Goal: Task Accomplishment & Management: Use online tool/utility

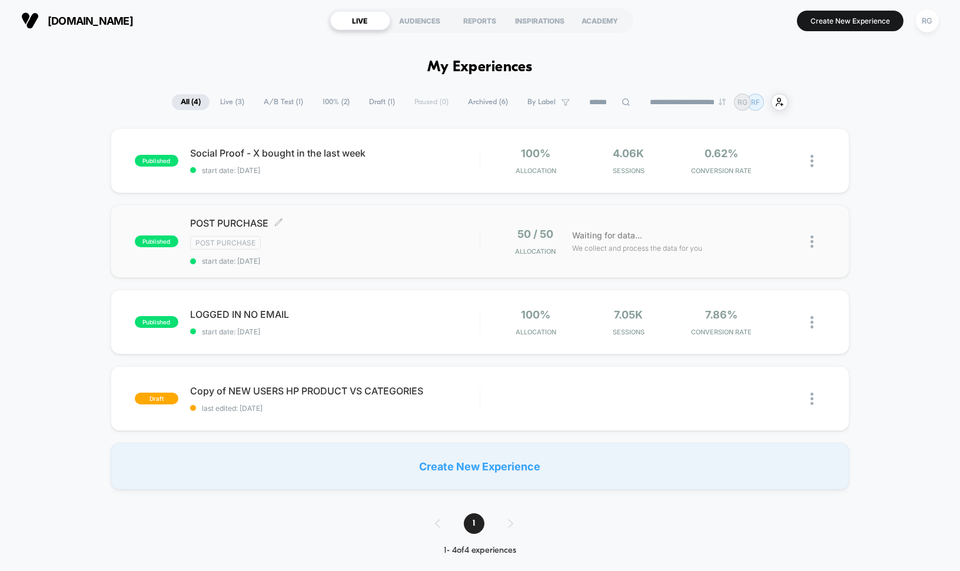
click at [303, 257] on span "start date: [DATE]" at bounding box center [335, 261] width 290 height 9
click at [814, 238] on img at bounding box center [812, 242] width 3 height 12
click at [389, 214] on div "published POST PURCHASE Post Purchase start date: [DATE] 50 / 50 Allocation Wai…" at bounding box center [481, 241] width 740 height 73
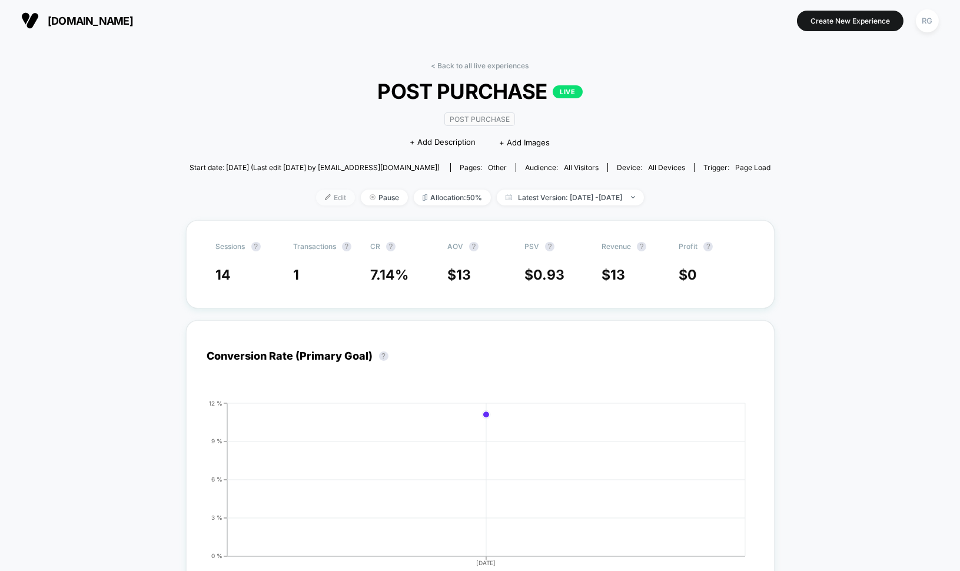
click at [316, 198] on span "Edit" at bounding box center [335, 198] width 39 height 16
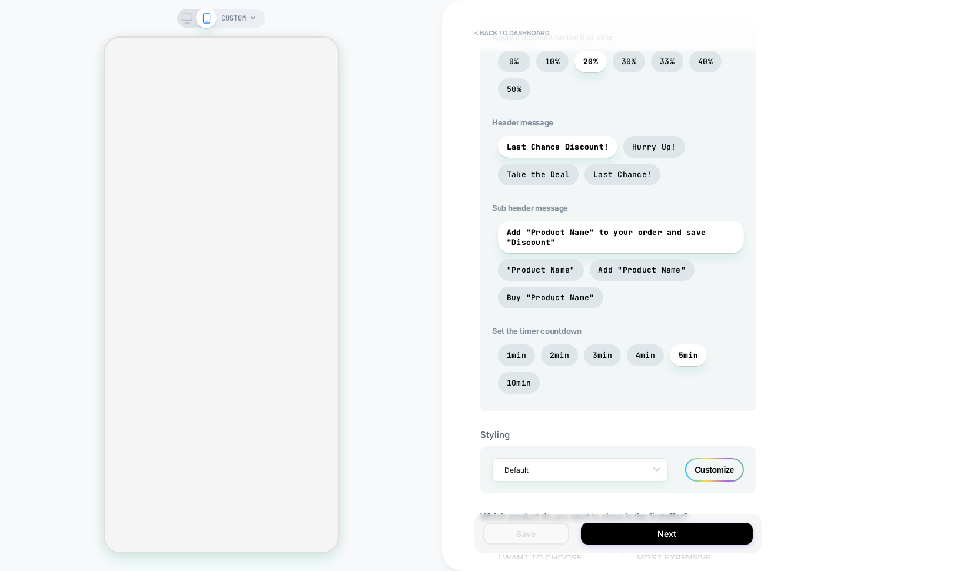
scroll to position [390, 0]
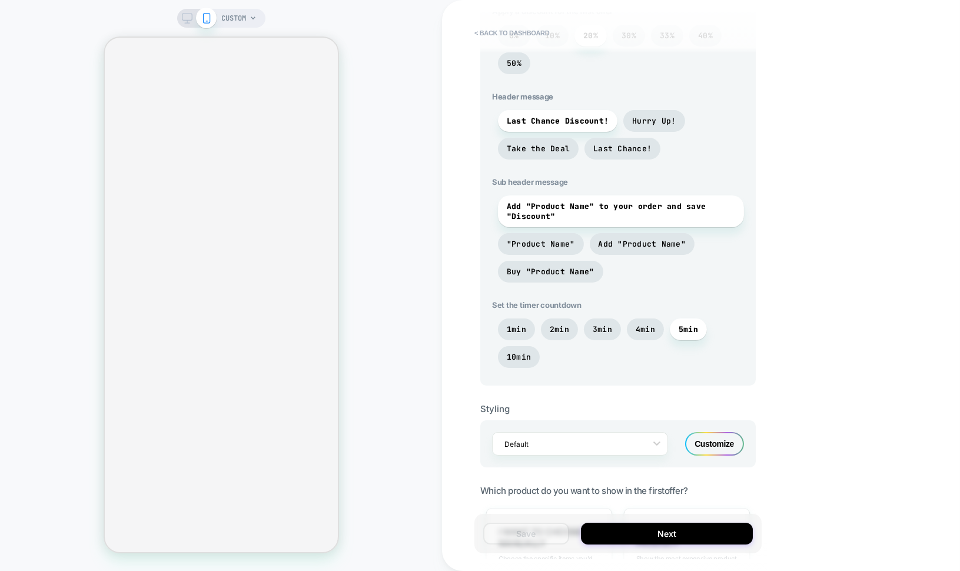
click at [191, 19] on icon at bounding box center [187, 18] width 11 height 11
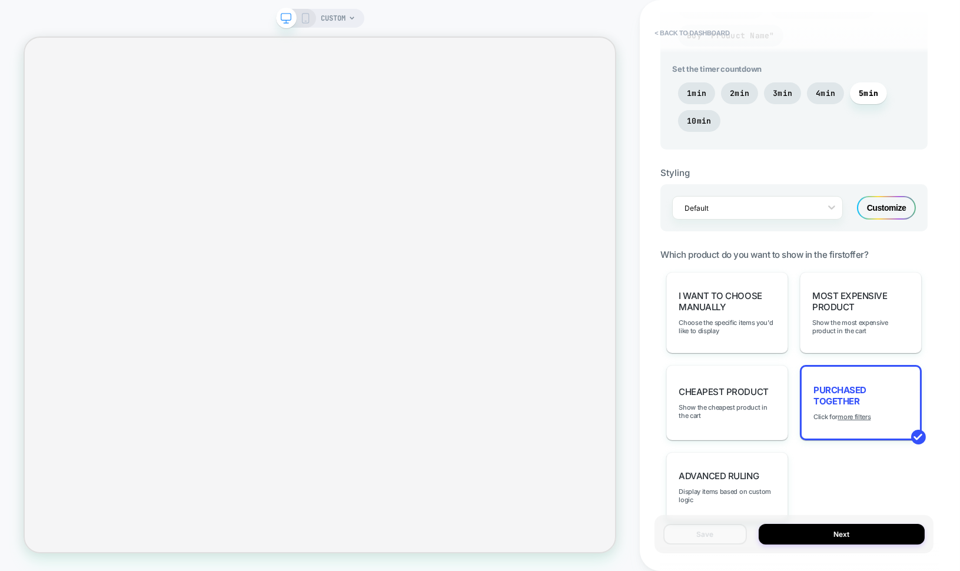
scroll to position [657, 0]
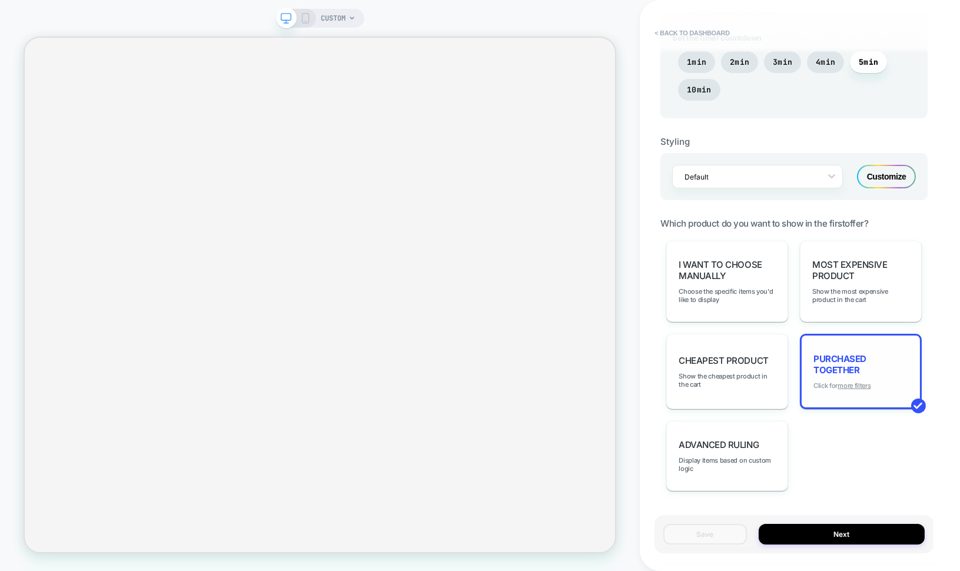
click at [861, 382] on u "more filters" at bounding box center [854, 386] width 33 height 8
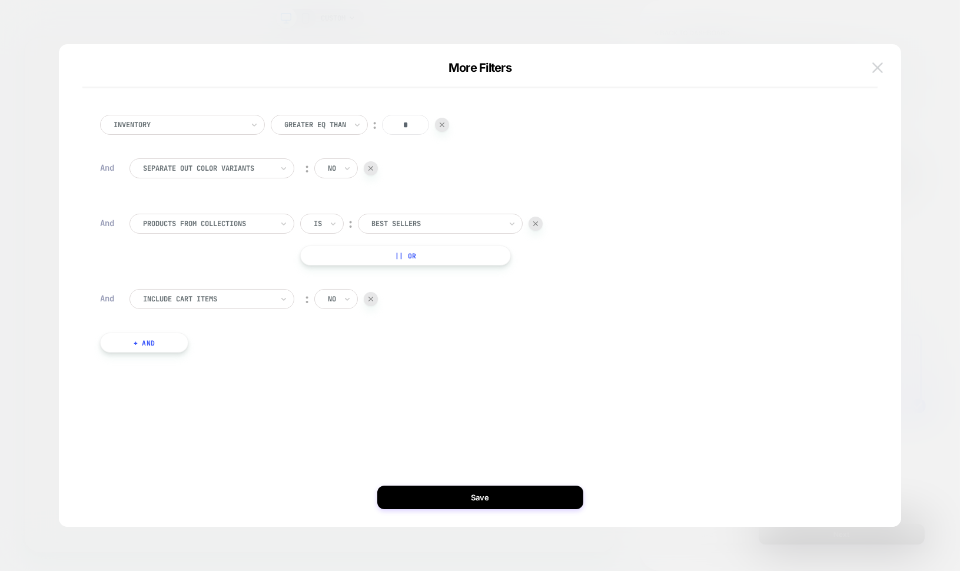
click at [876, 67] on img at bounding box center [878, 67] width 11 height 10
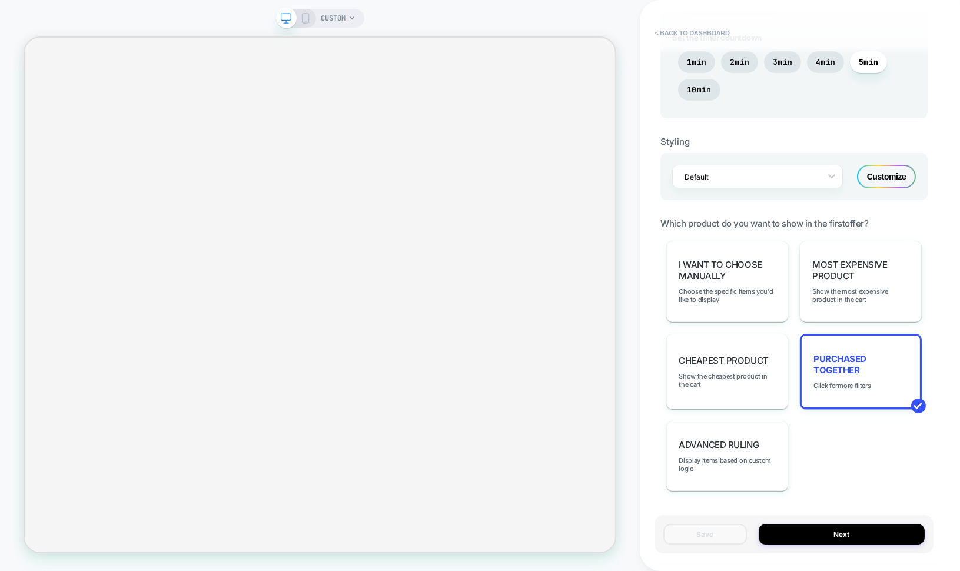
click at [307, 21] on icon at bounding box center [305, 18] width 11 height 11
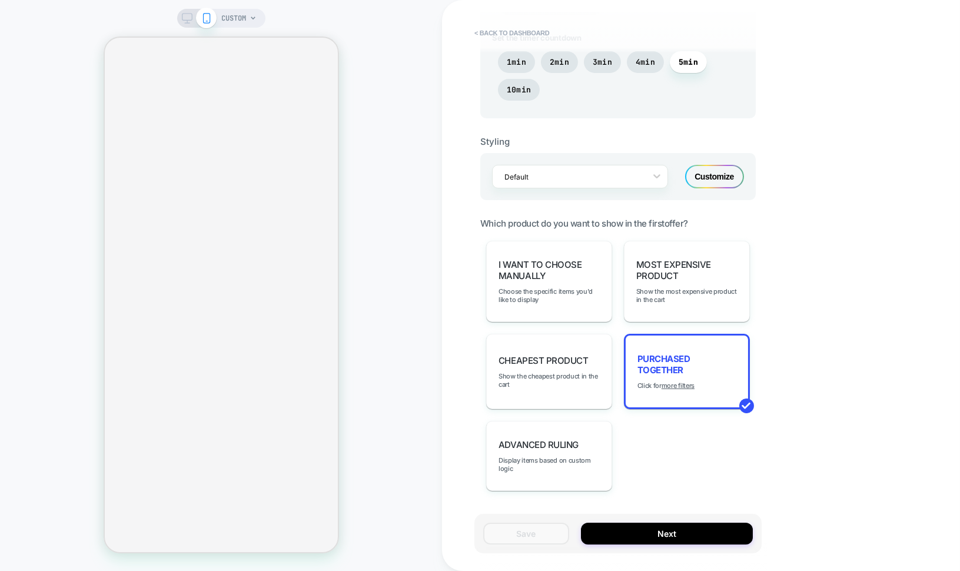
click at [185, 18] on icon at bounding box center [187, 18] width 11 height 11
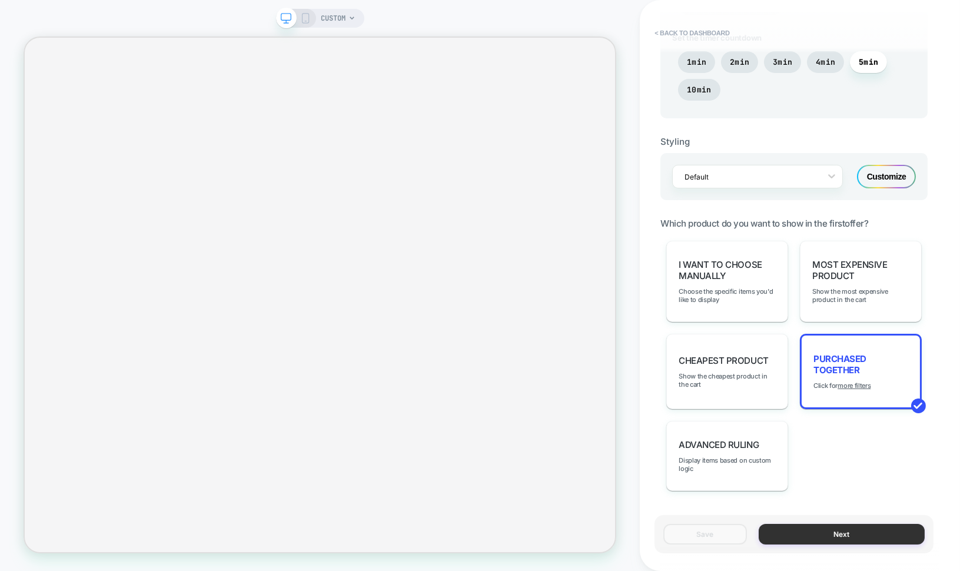
click at [822, 539] on button "Next" at bounding box center [842, 534] width 166 height 21
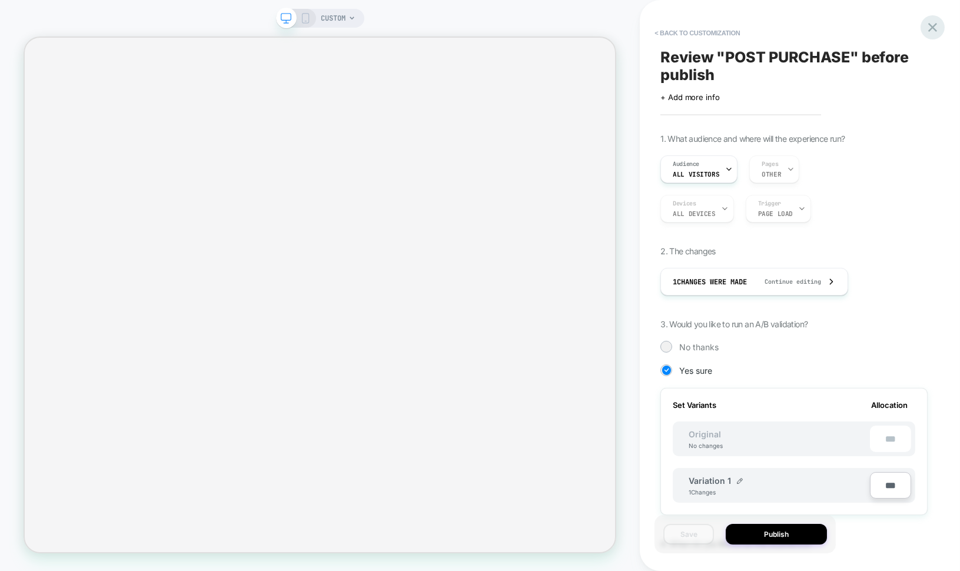
click at [933, 26] on icon at bounding box center [933, 27] width 9 height 9
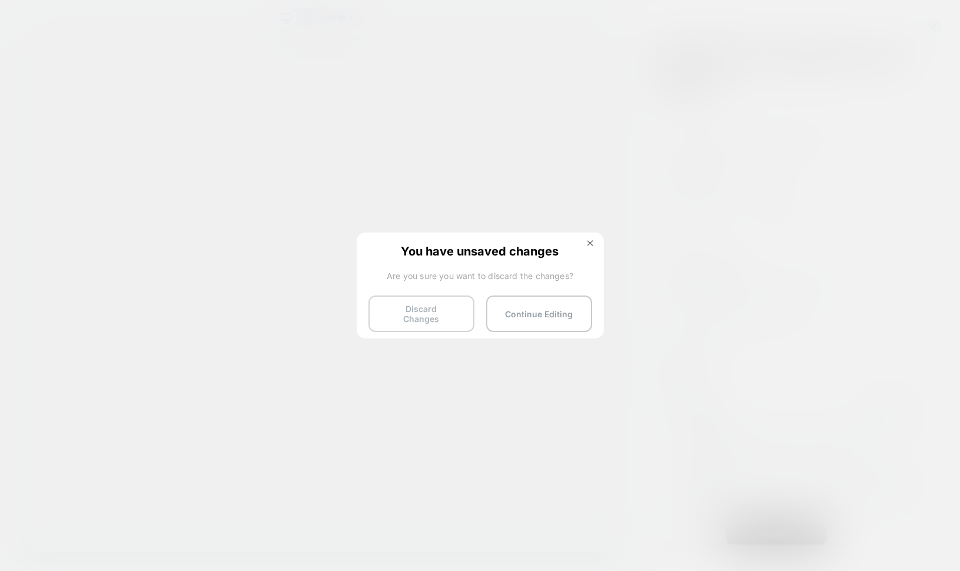
click at [423, 319] on button "Discard Changes" at bounding box center [422, 314] width 106 height 37
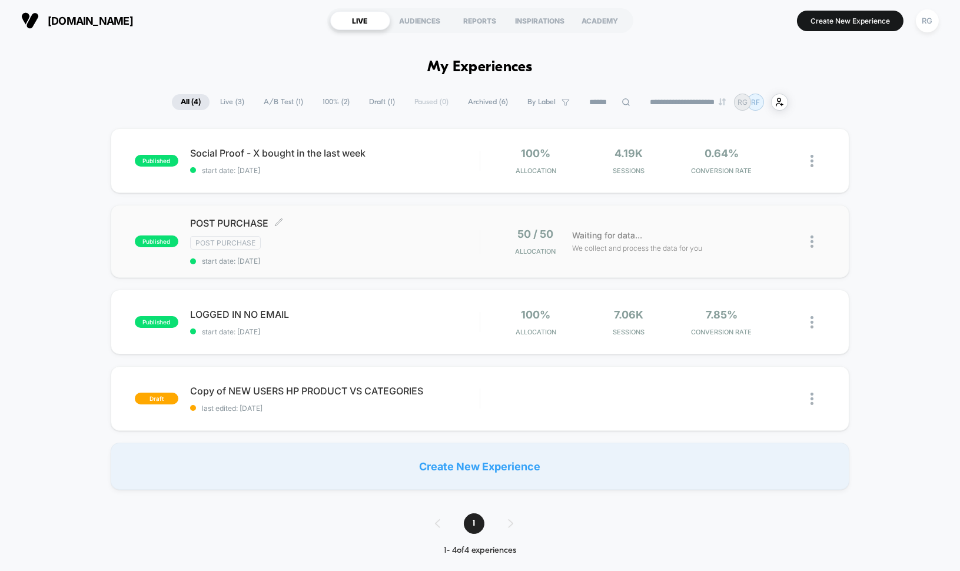
click at [334, 237] on div "Post Purchase" at bounding box center [335, 243] width 290 height 14
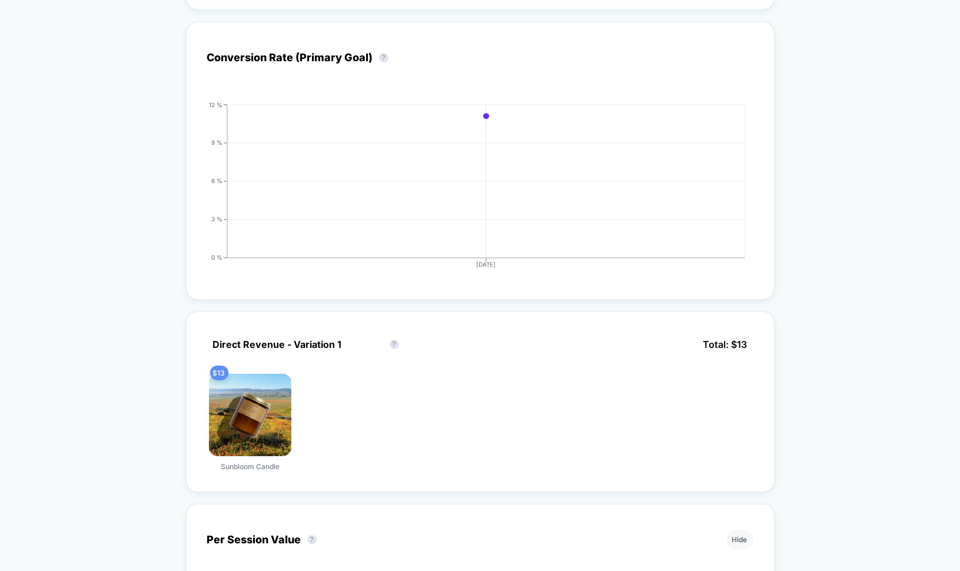
scroll to position [382, 0]
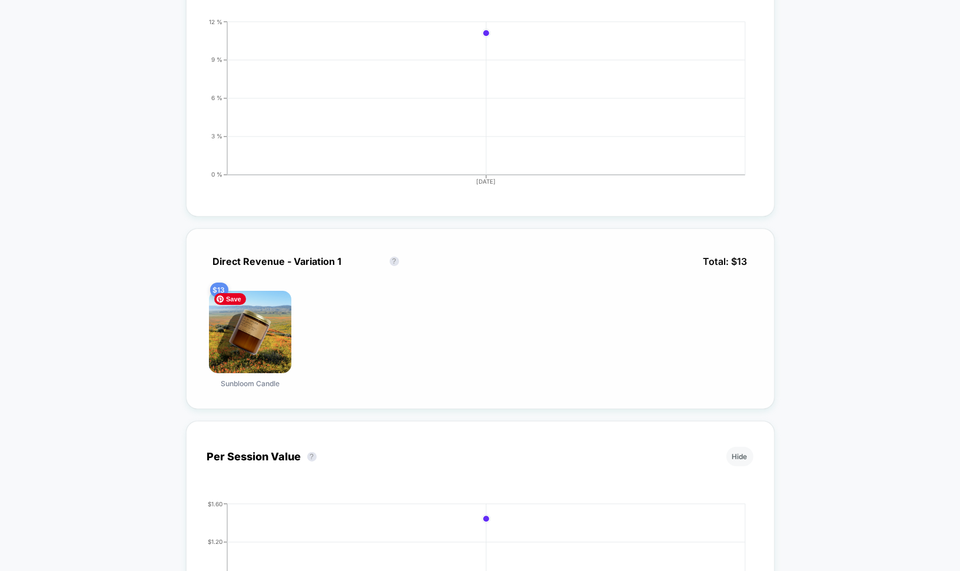
click at [254, 352] on img at bounding box center [250, 332] width 82 height 82
click at [254, 379] on span "Sunbloom Candle" at bounding box center [250, 383] width 59 height 9
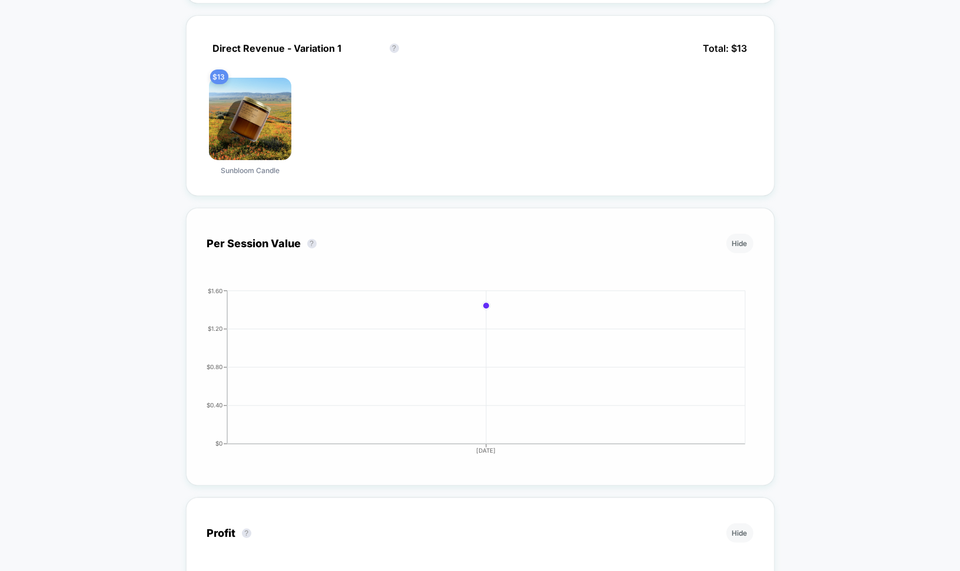
scroll to position [367, 0]
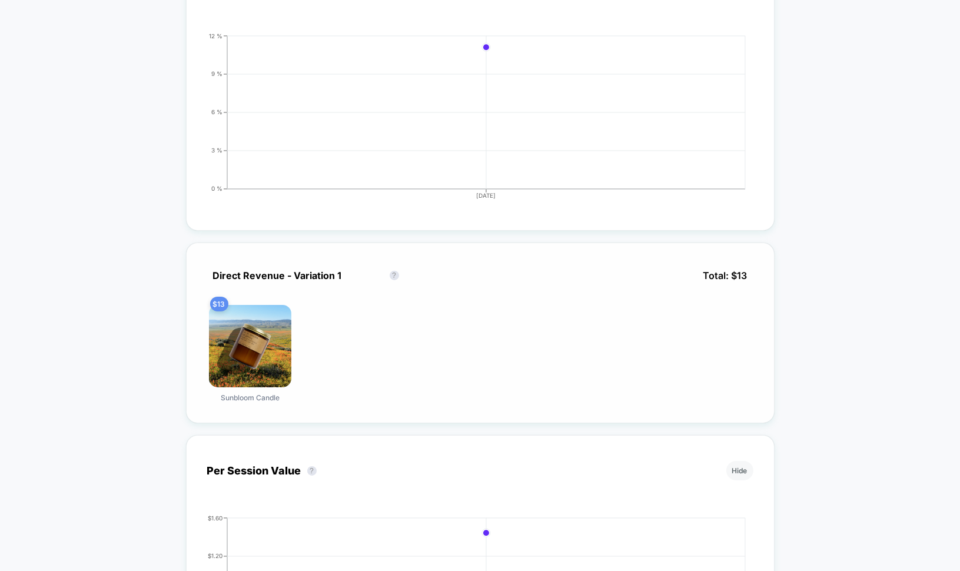
drag, startPoint x: 292, startPoint y: 392, endPoint x: 226, endPoint y: 387, distance: 66.1
click at [226, 387] on div "$ 13 Sunbloom Candle" at bounding box center [250, 353] width 86 height 97
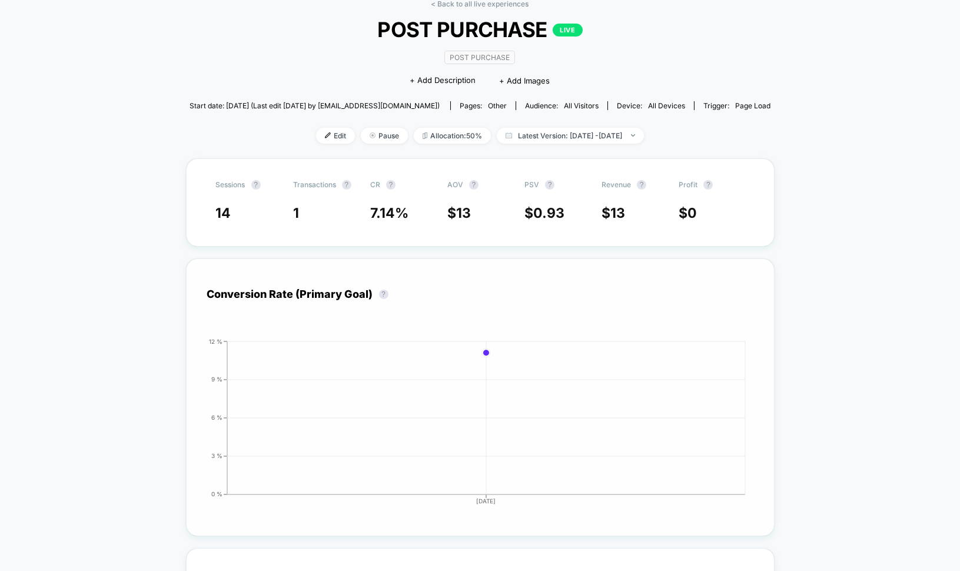
scroll to position [0, 0]
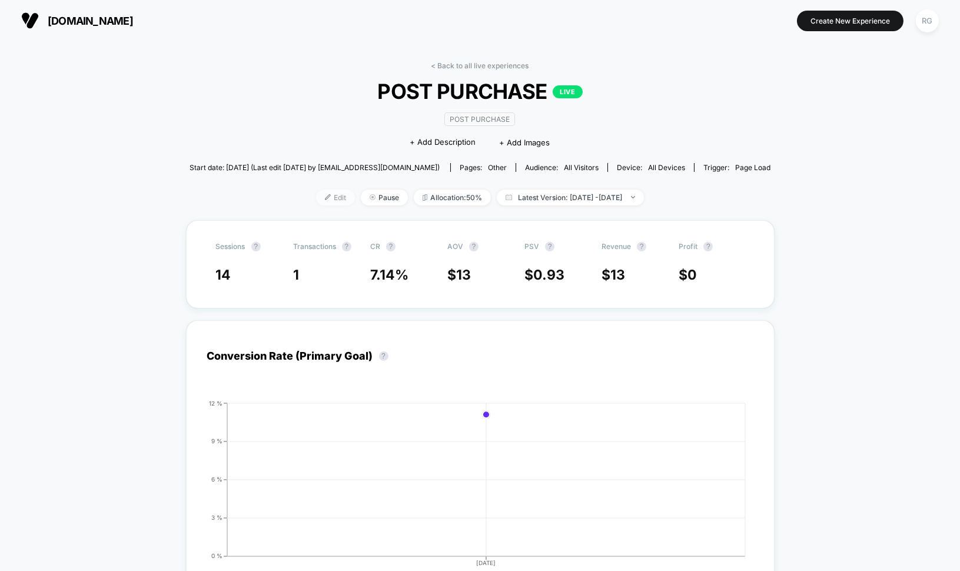
click at [325, 198] on img at bounding box center [328, 197] width 6 height 6
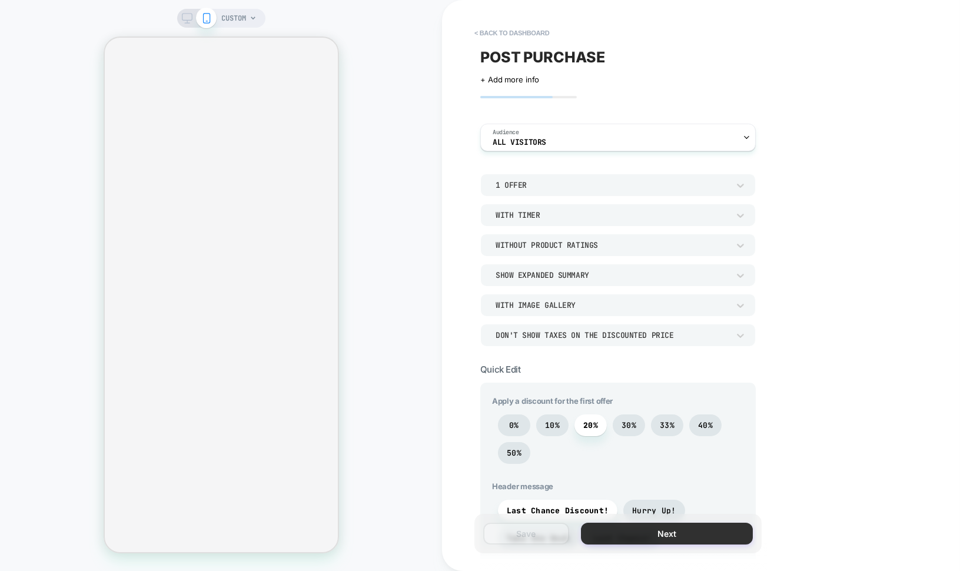
click at [619, 537] on button "Next" at bounding box center [667, 534] width 172 height 22
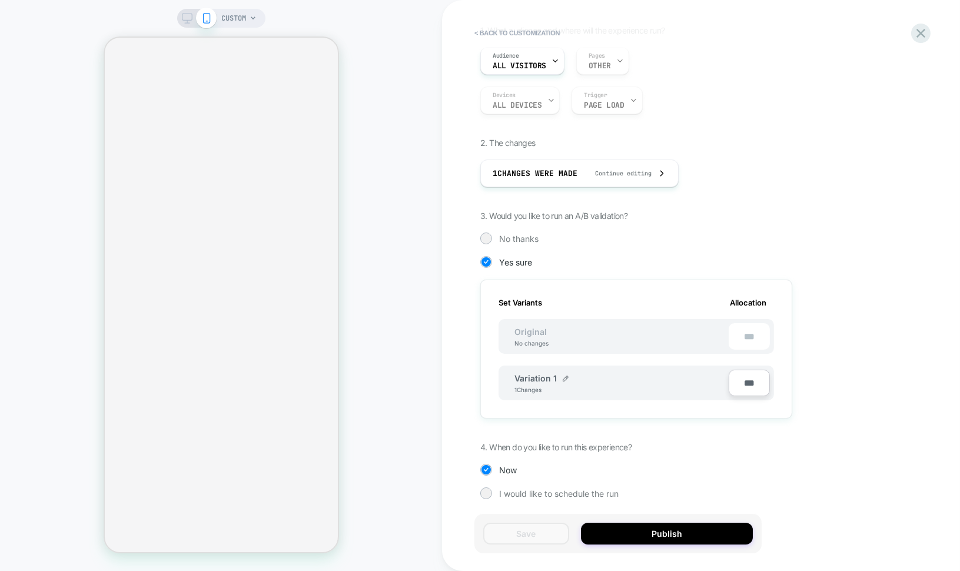
scroll to position [92, 0]
click at [516, 238] on span "No thanks" at bounding box center [518, 237] width 39 height 10
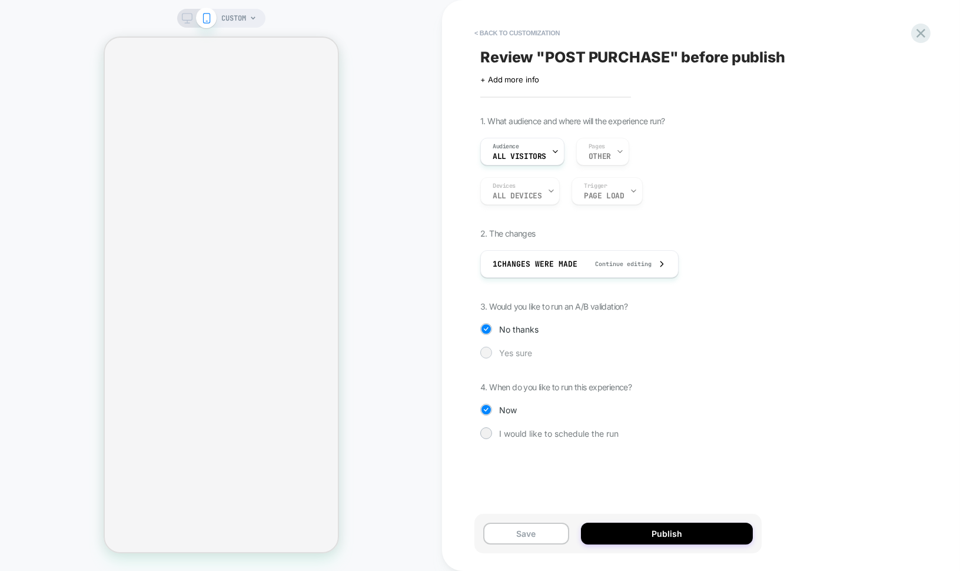
click at [521, 348] on span "Yes sure" at bounding box center [515, 353] width 33 height 10
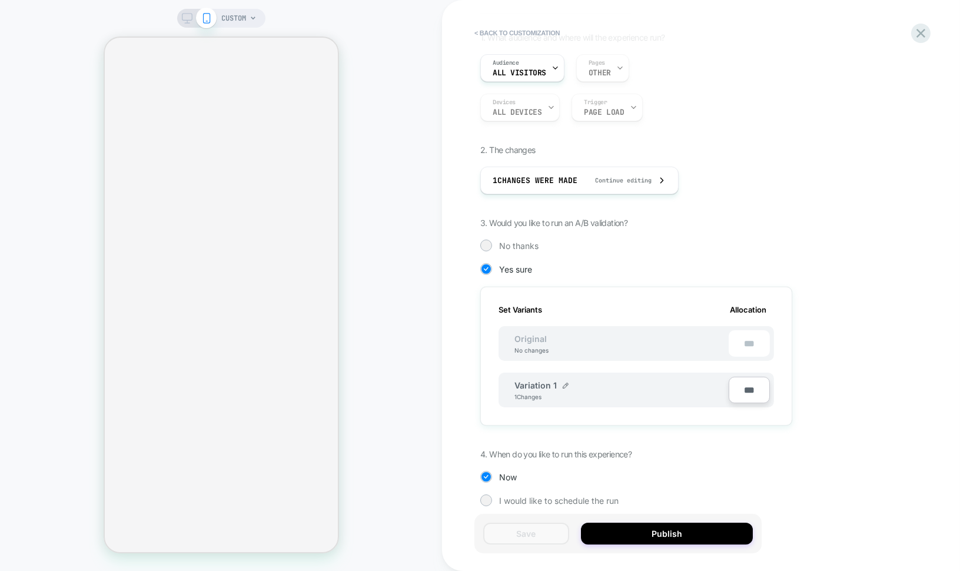
scroll to position [92, 0]
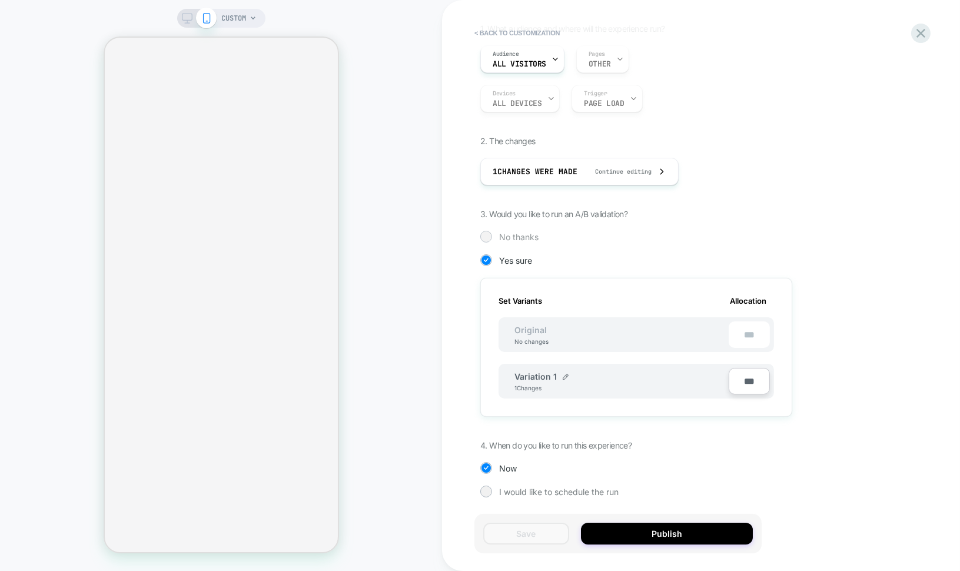
click at [530, 237] on span "No thanks" at bounding box center [518, 237] width 39 height 10
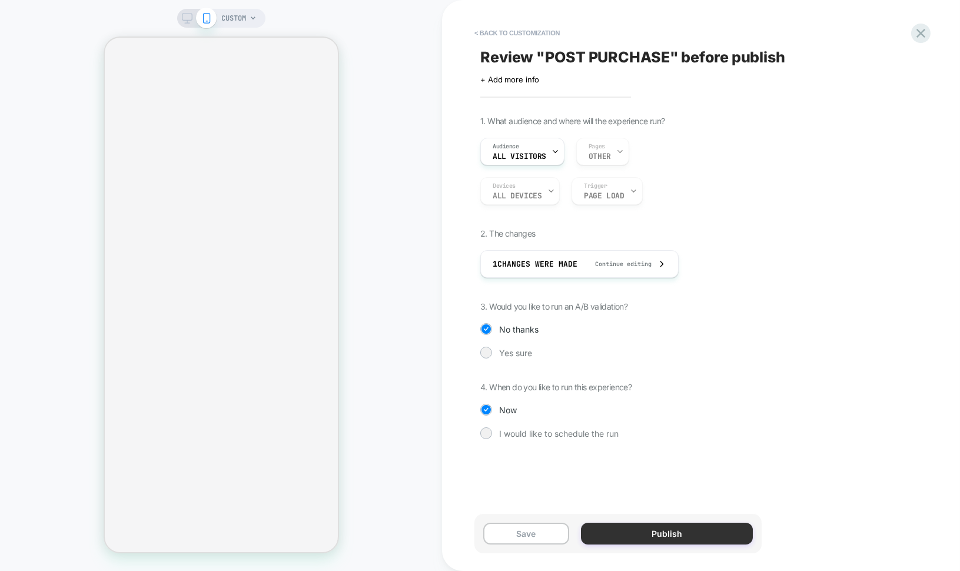
click at [653, 540] on button "Publish" at bounding box center [667, 534] width 172 height 22
click at [638, 531] on button "Publish" at bounding box center [667, 534] width 172 height 22
click at [922, 37] on icon at bounding box center [921, 33] width 16 height 16
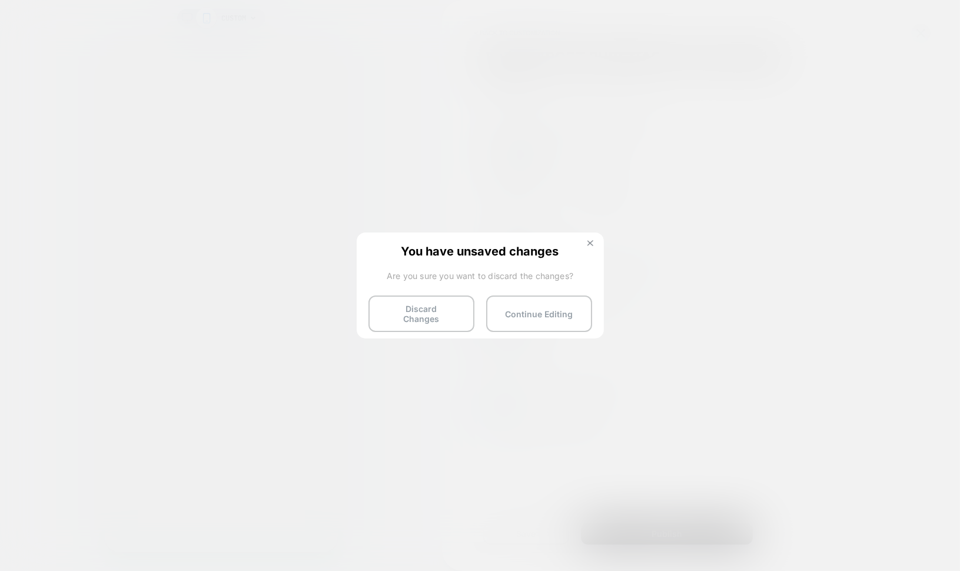
click at [589, 246] on img at bounding box center [591, 243] width 6 height 6
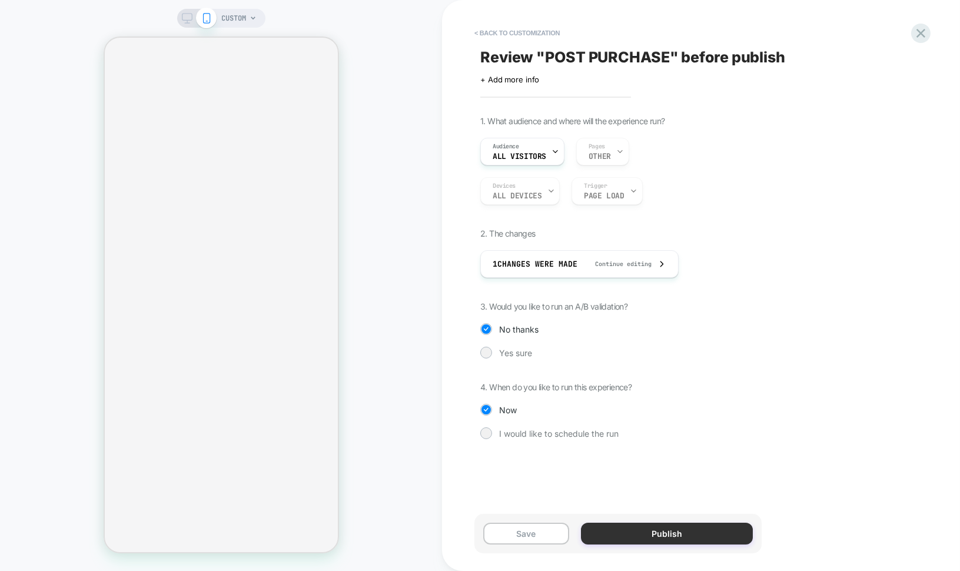
click at [638, 538] on button "Publish" at bounding box center [667, 534] width 172 height 22
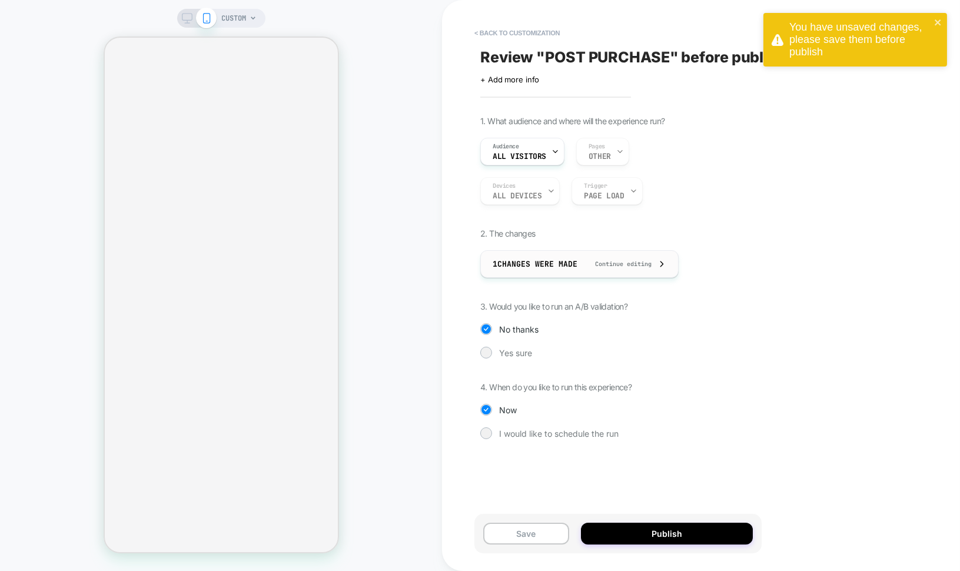
click at [653, 271] on div "1 Changes were made Continue editing" at bounding box center [580, 264] width 174 height 26
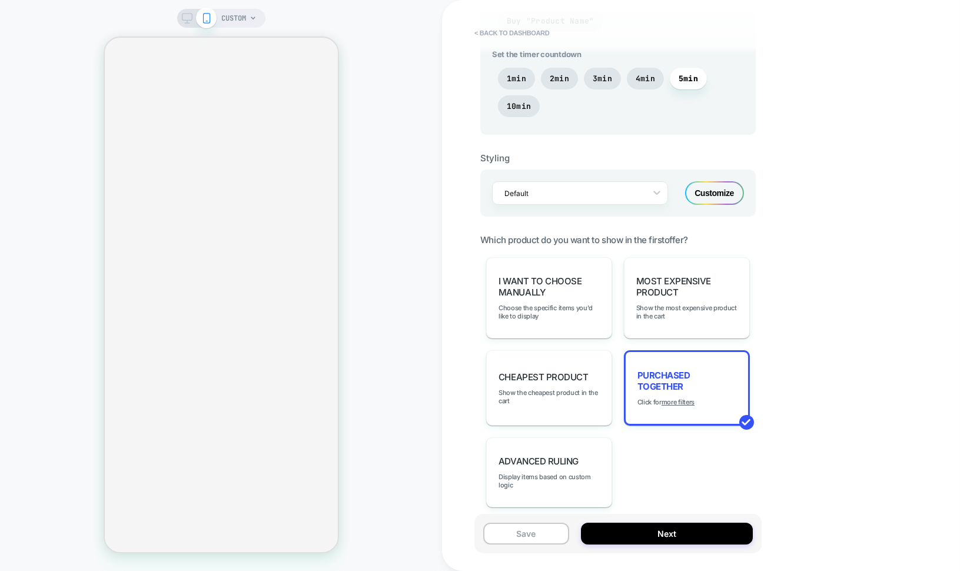
scroll to position [690, 0]
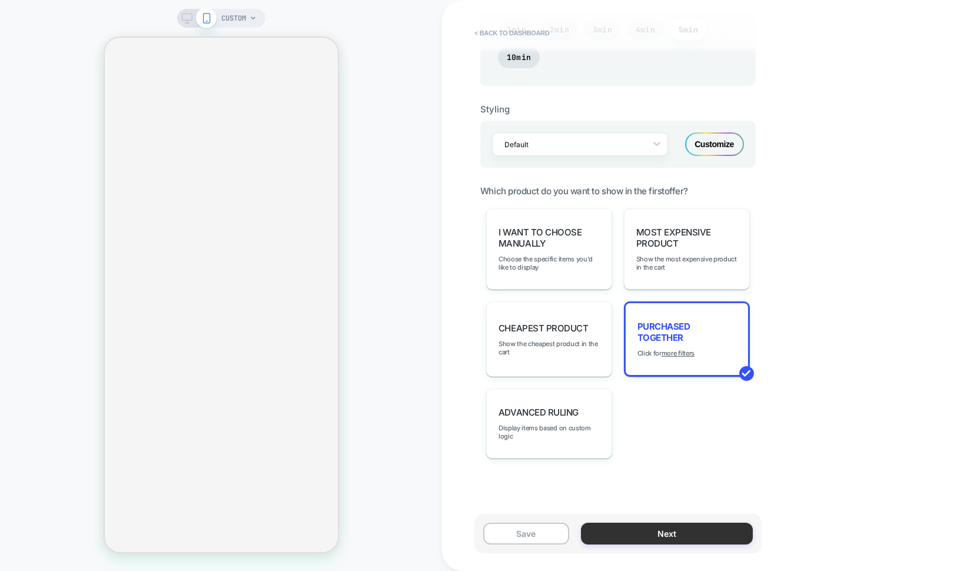
click at [632, 531] on button "Next" at bounding box center [667, 534] width 172 height 22
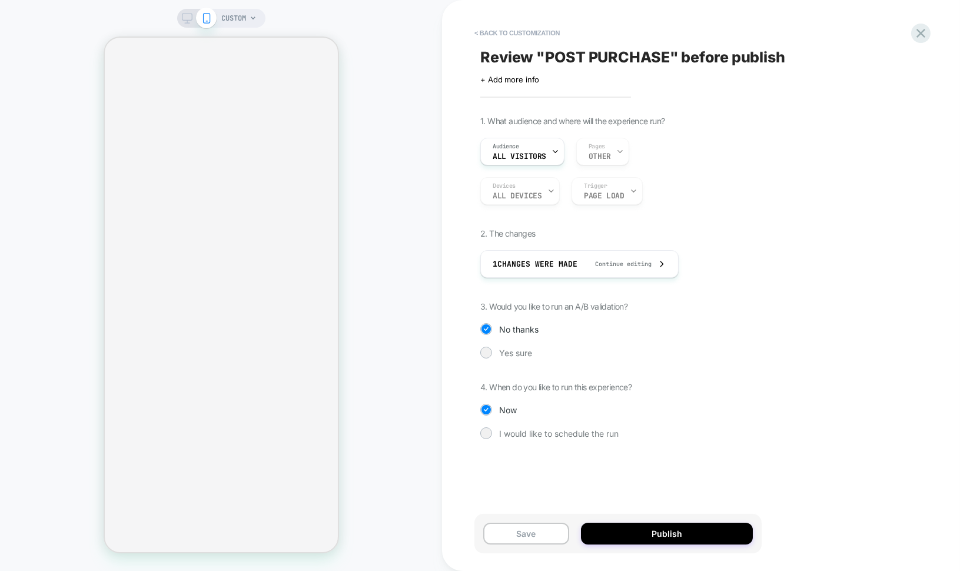
click at [632, 531] on button "Publish" at bounding box center [667, 534] width 172 height 22
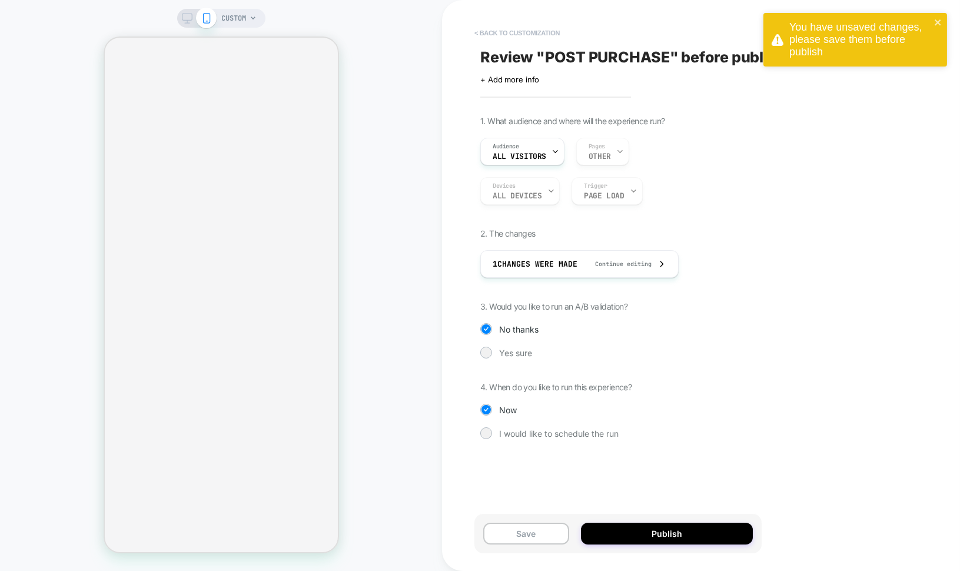
click at [503, 39] on button "< Back to customization" at bounding box center [517, 33] width 97 height 19
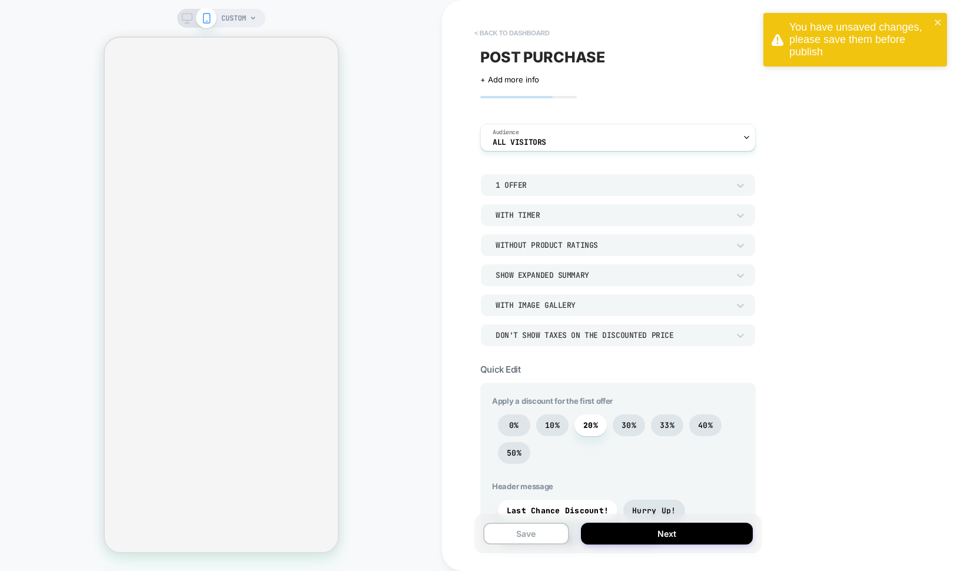
click at [502, 34] on button "< back to dashboard" at bounding box center [512, 33] width 87 height 19
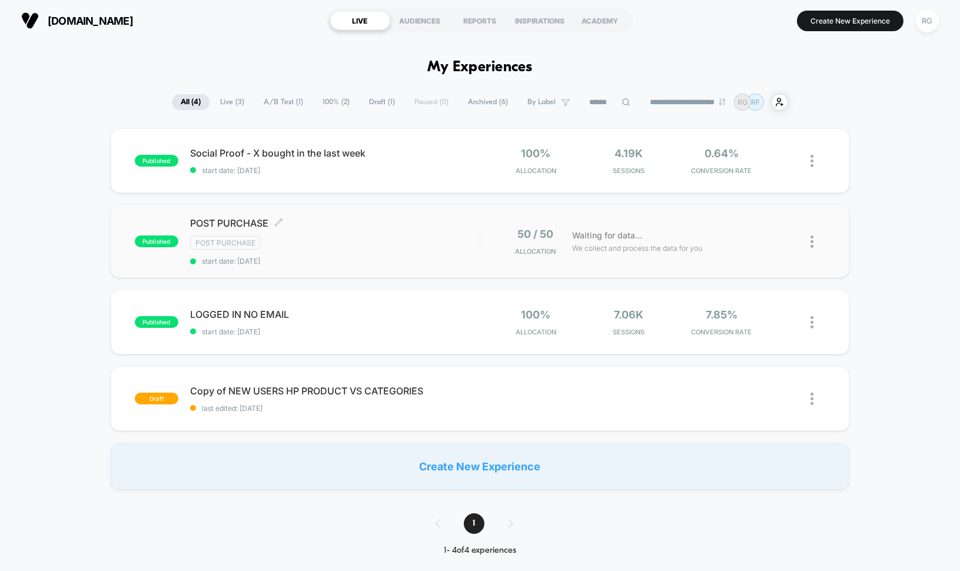
click at [324, 254] on div "POST PURCHASE Click to edit experience details Click to edit experience details…" at bounding box center [335, 241] width 290 height 48
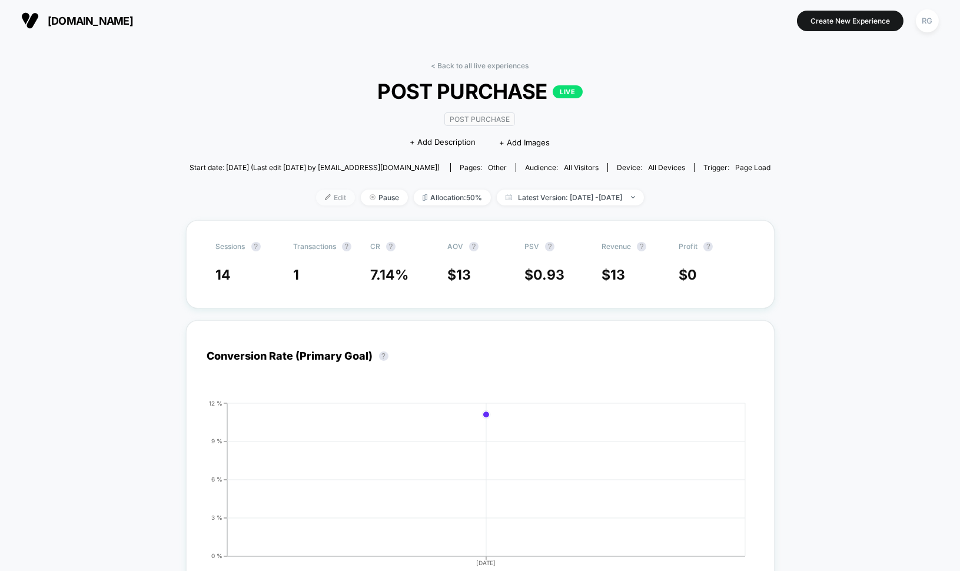
click at [324, 198] on span "Edit" at bounding box center [335, 198] width 39 height 16
click at [451, 192] on span "Allocation: 50%" at bounding box center [452, 198] width 77 height 16
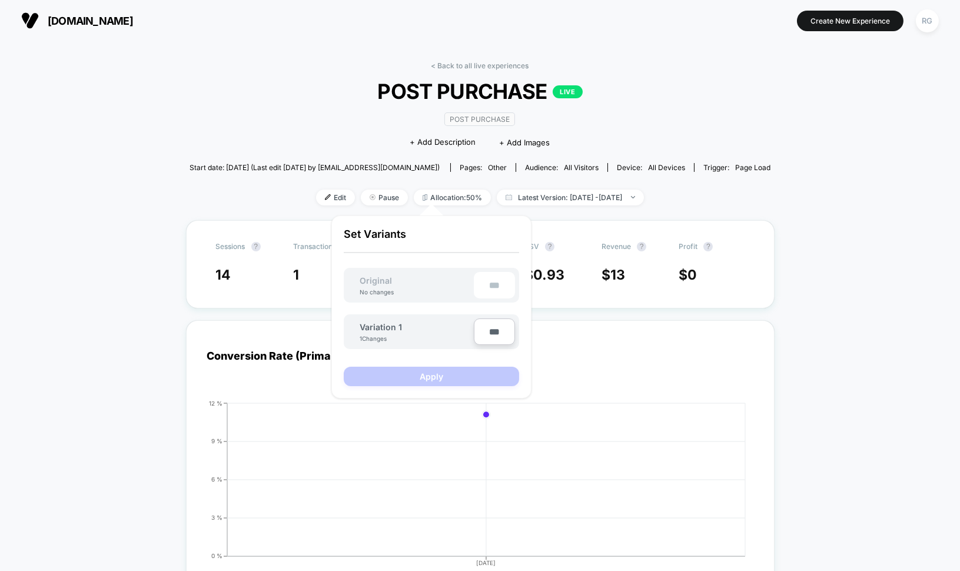
click at [440, 334] on div "Variation 1 1 Changes" at bounding box center [417, 332] width 114 height 20
click at [495, 330] on input "***" at bounding box center [494, 332] width 41 height 26
type input "***"
type input "**"
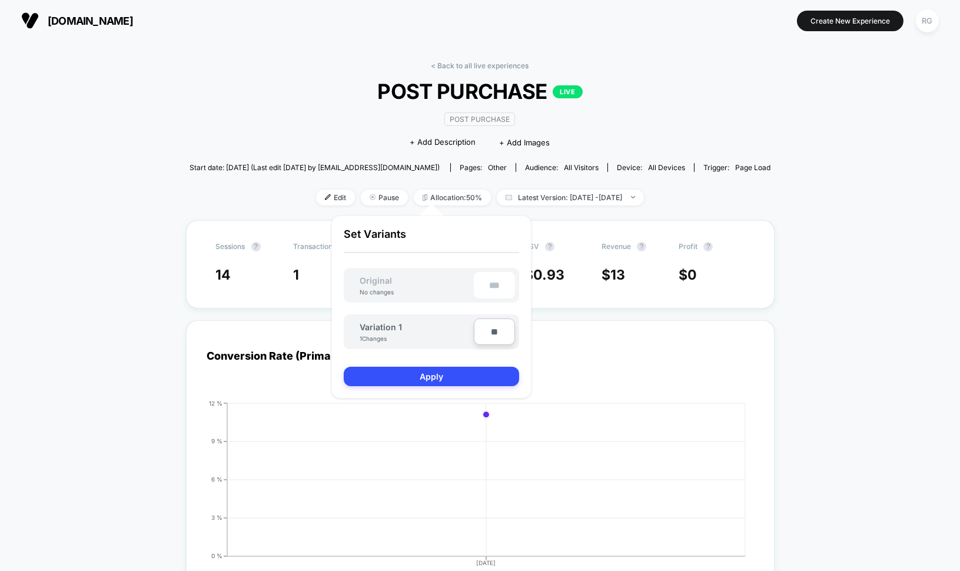
type input "***"
type input "**"
type input "****"
click at [488, 372] on button "Apply" at bounding box center [431, 376] width 175 height 19
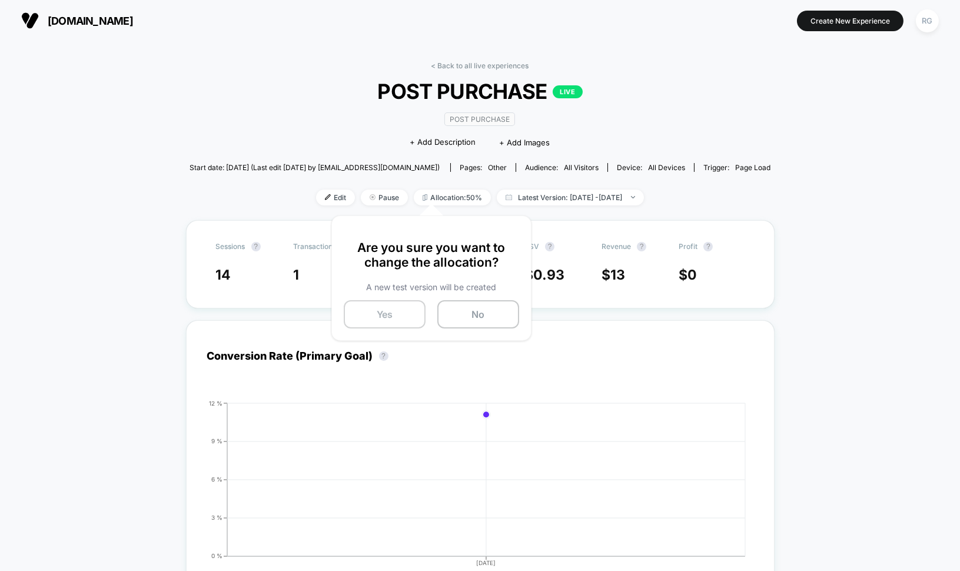
click at [400, 317] on button "Yes" at bounding box center [385, 314] width 82 height 28
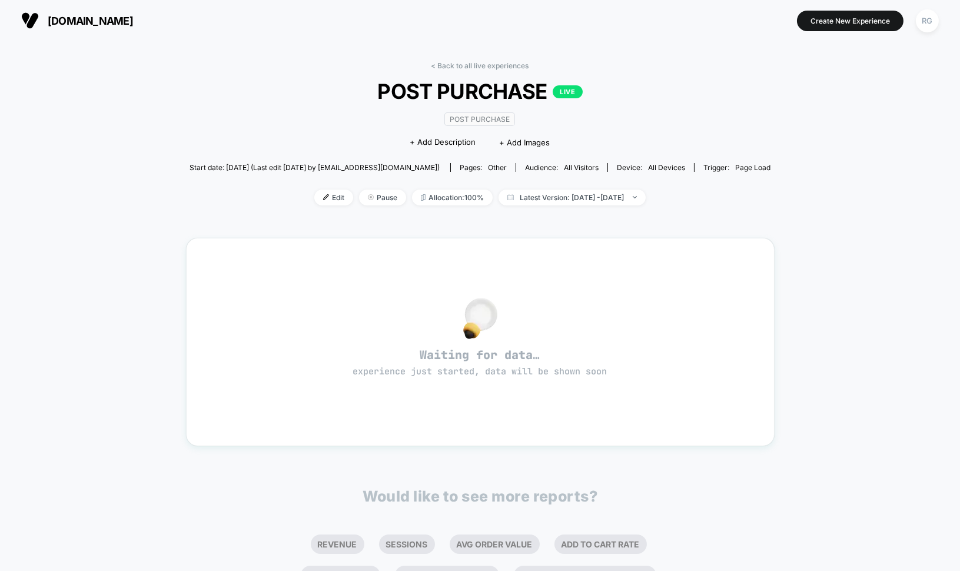
click at [65, 21] on span "[DOMAIN_NAME]" at bounding box center [90, 21] width 85 height 12
